Goal: Transaction & Acquisition: Book appointment/travel/reservation

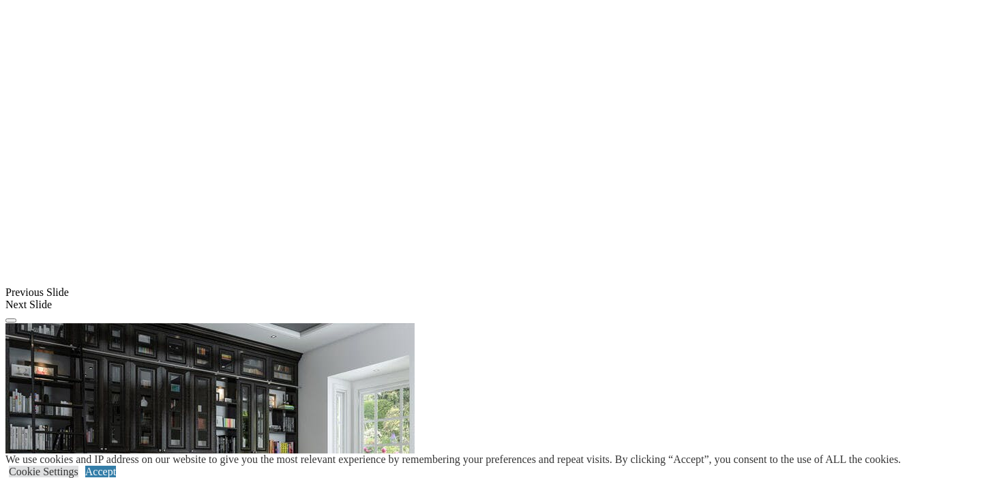
scroll to position [1045, 0]
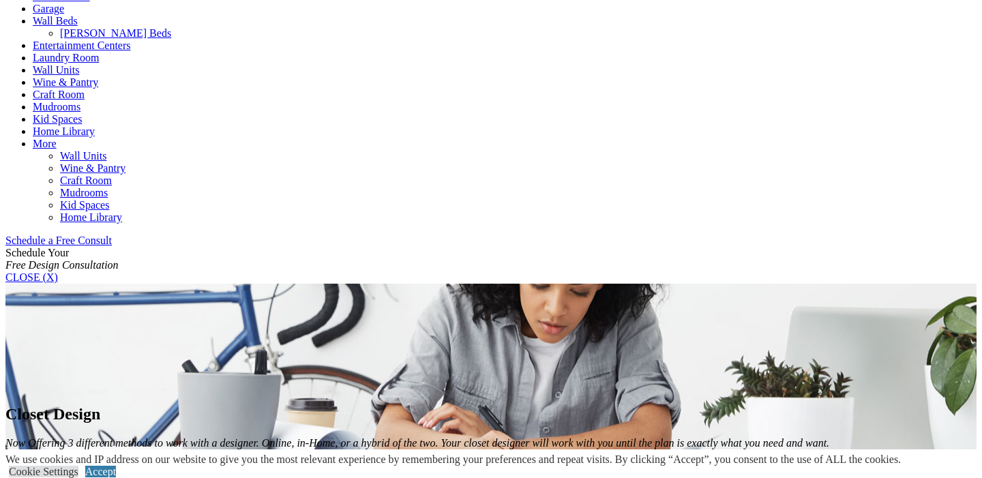
scroll to position [205, 0]
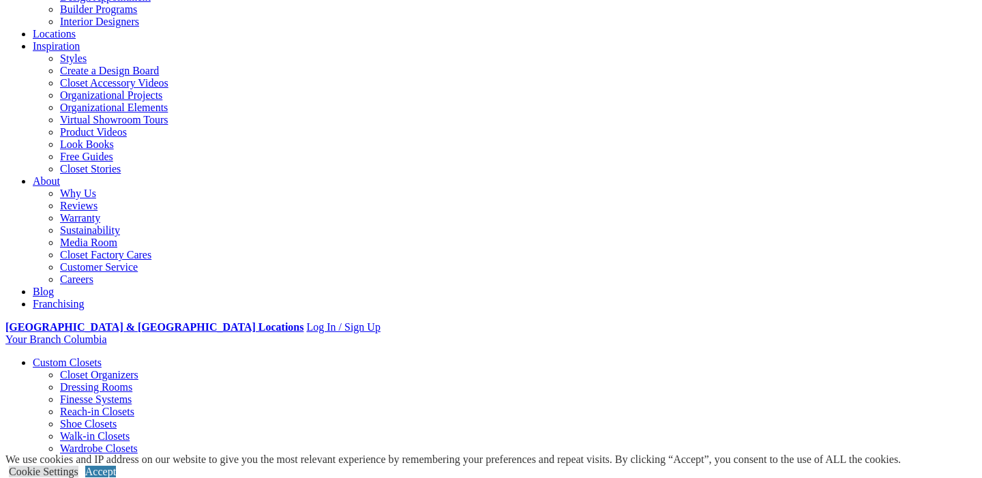
click at [90, 467] on link "Home Office" at bounding box center [61, 473] width 57 height 12
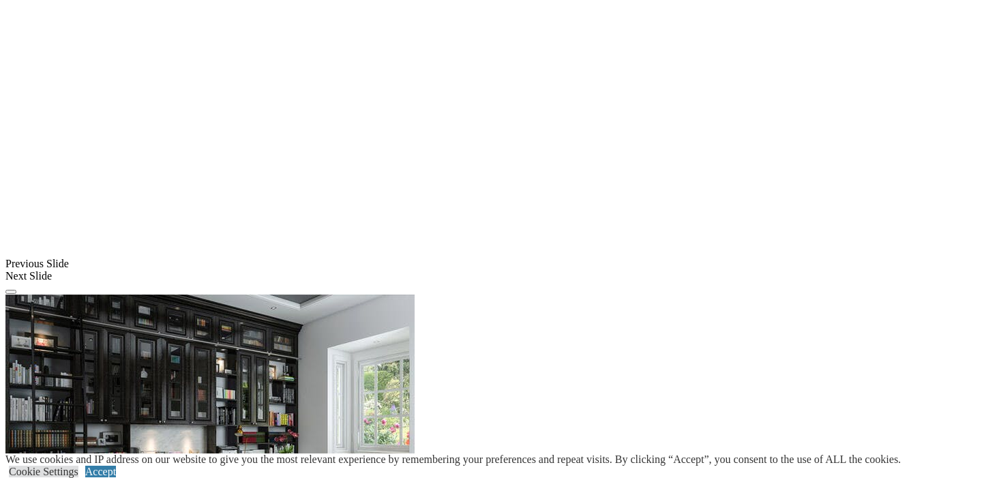
scroll to position [1111, 0]
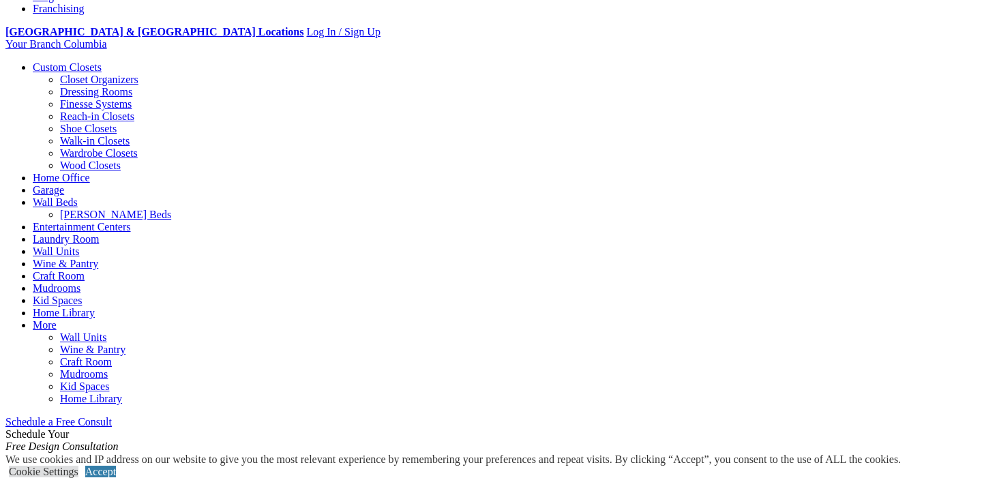
scroll to position [0, 0]
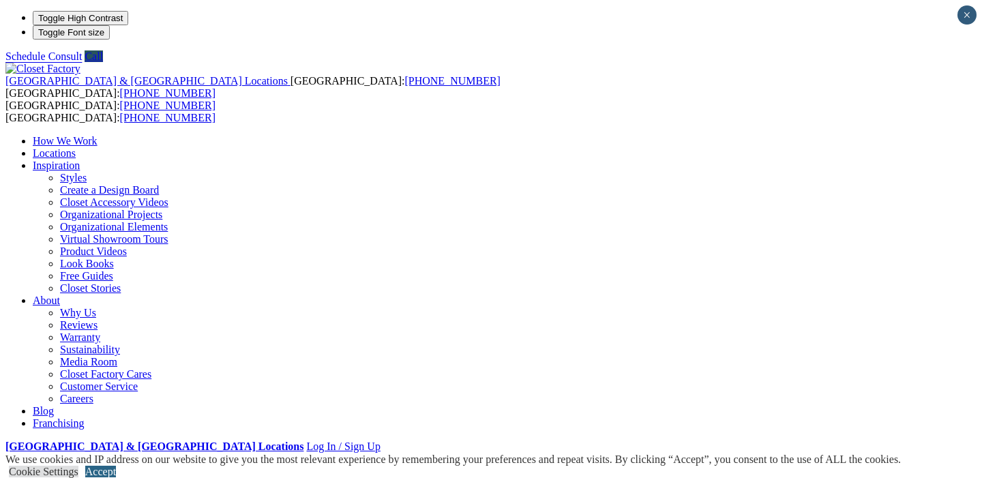
click at [116, 466] on link "Accept" at bounding box center [100, 472] width 31 height 12
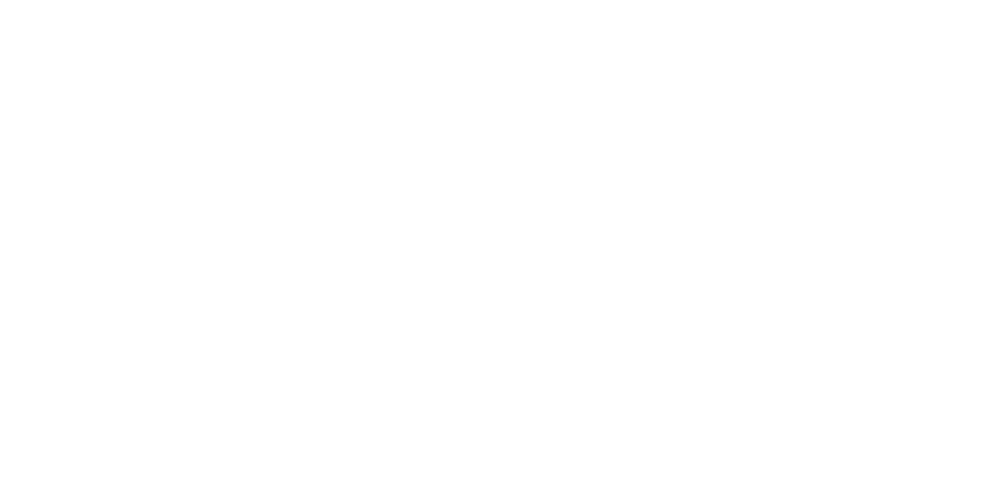
scroll to position [2915, 0]
